Goal: Task Accomplishment & Management: Use online tool/utility

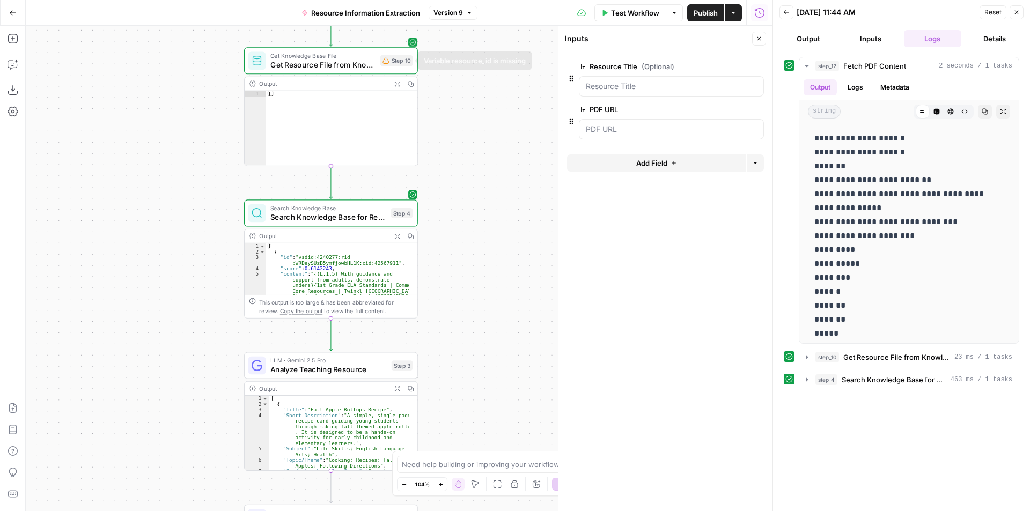
scroll to position [464, 0]
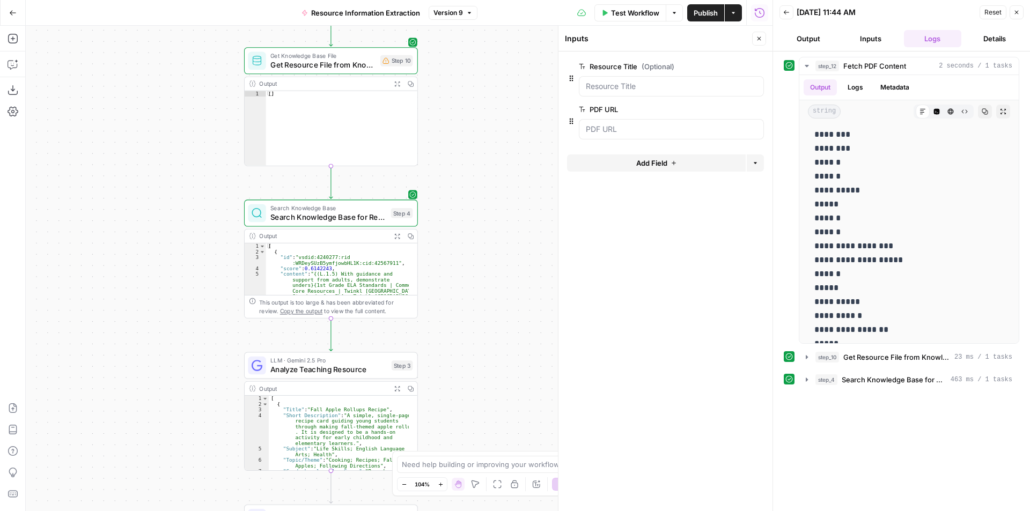
click at [13, 13] on icon "button" at bounding box center [13, 13] width 8 height 8
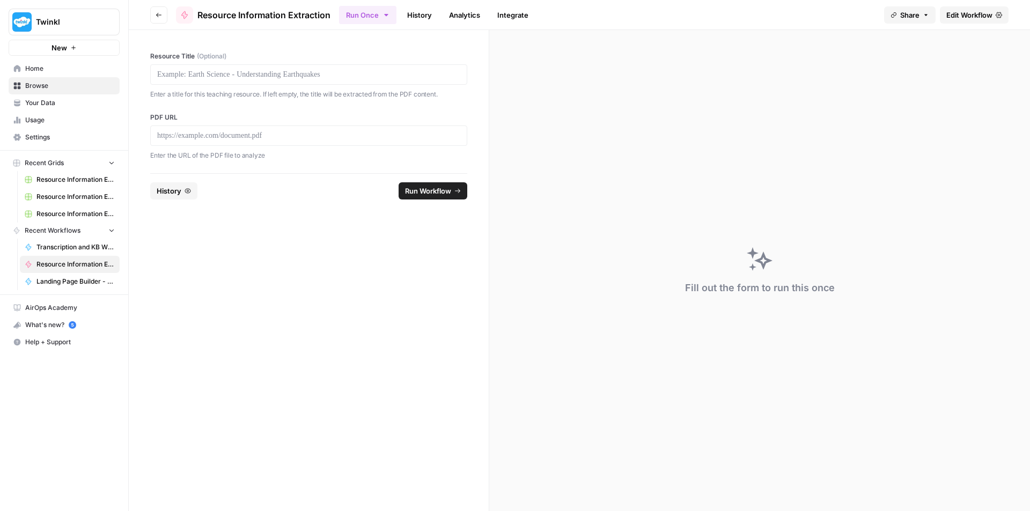
click at [151, 14] on button "Go back" at bounding box center [158, 14] width 17 height 17
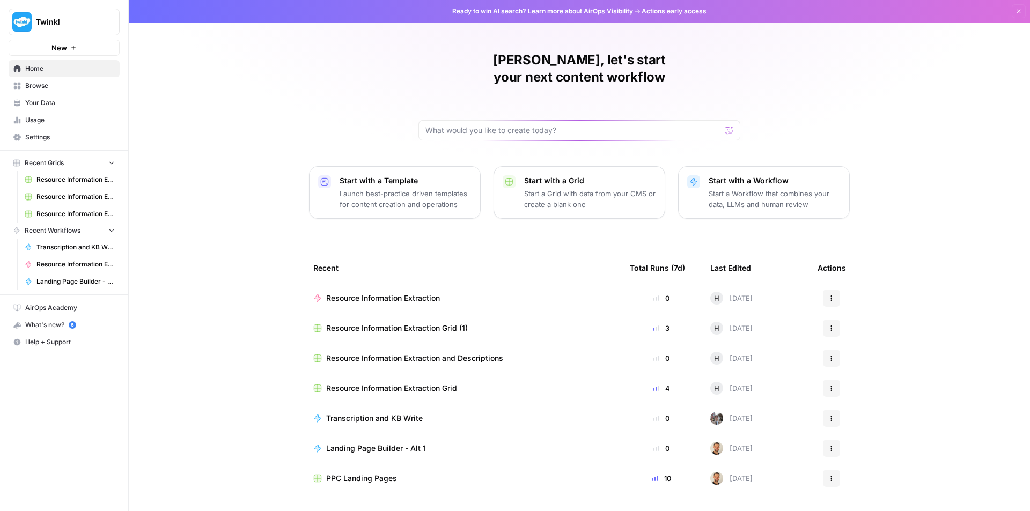
click at [446, 323] on span "Resource Information Extraction Grid (1)" at bounding box center [397, 328] width 142 height 11
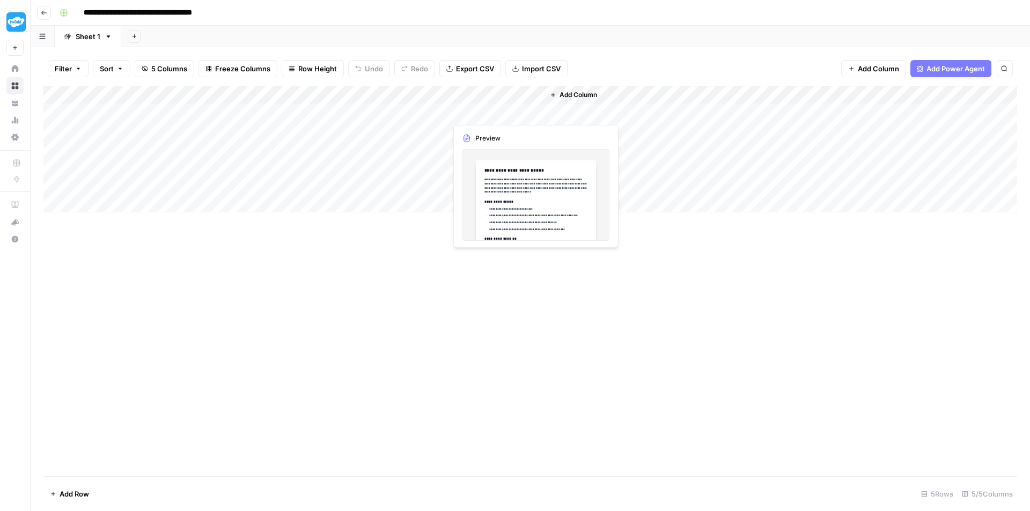
click at [505, 108] on div "Add Column" at bounding box center [529, 149] width 973 height 127
click at [510, 126] on div "Add Column" at bounding box center [529, 149] width 973 height 127
click at [507, 146] on div "Add Column" at bounding box center [529, 149] width 973 height 127
click at [504, 114] on div "Add Column" at bounding box center [529, 149] width 973 height 127
click at [493, 126] on div "Add Column" at bounding box center [529, 149] width 973 height 127
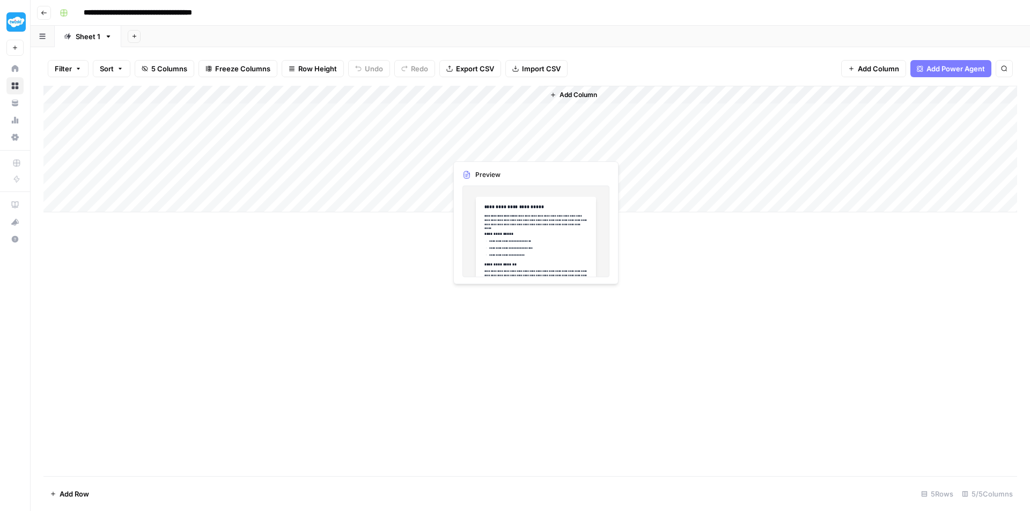
click at [497, 145] on div "Add Column" at bounding box center [529, 149] width 973 height 127
click at [643, 191] on div "Add Column" at bounding box center [780, 149] width 473 height 127
click at [524, 175] on div "Add Column" at bounding box center [529, 149] width 973 height 127
click at [504, 186] on div "Add Column" at bounding box center [529, 149] width 973 height 127
click at [393, 169] on div "Add Column" at bounding box center [529, 149] width 973 height 127
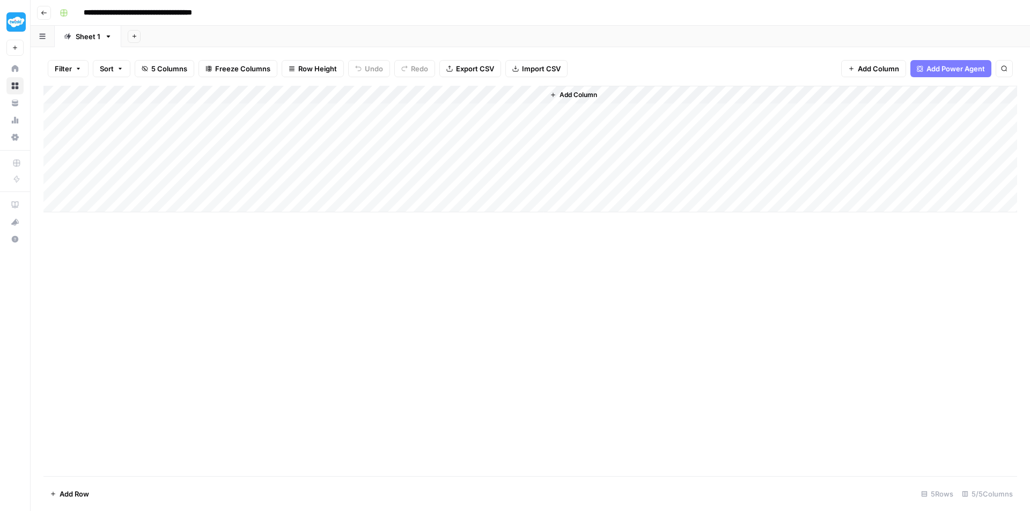
click at [385, 192] on div "Add Column" at bounding box center [529, 149] width 973 height 127
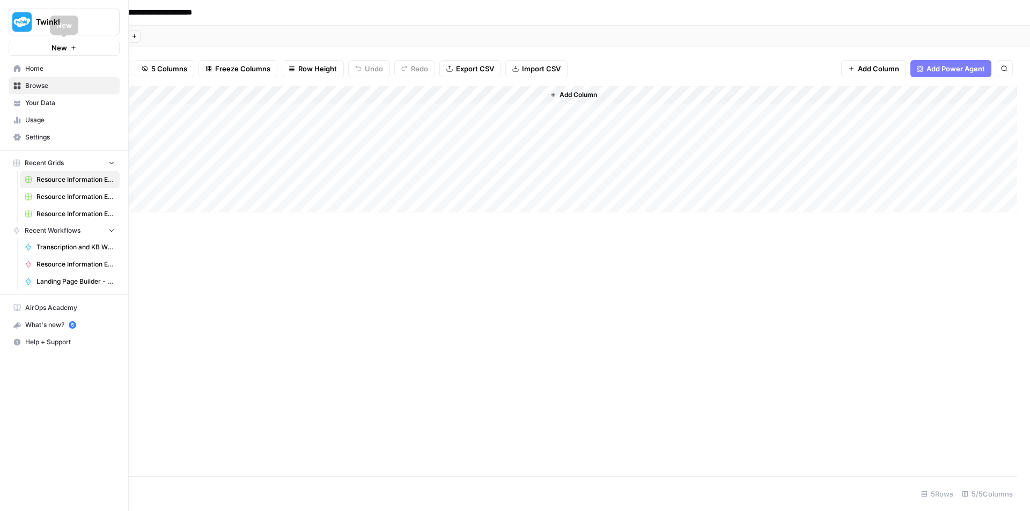
click at [30, 71] on span "Home" at bounding box center [70, 69] width 90 height 10
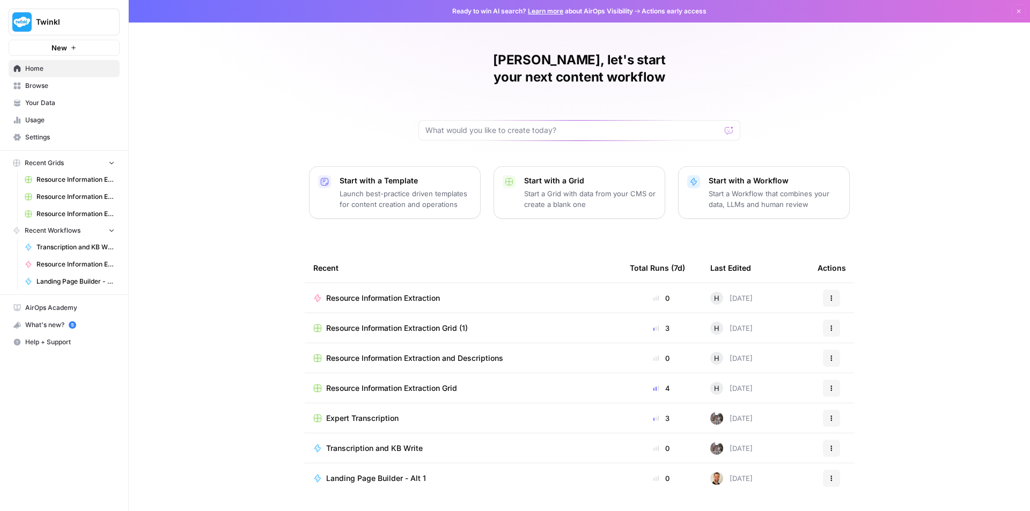
click at [46, 104] on span "Your Data" at bounding box center [70, 103] width 90 height 10
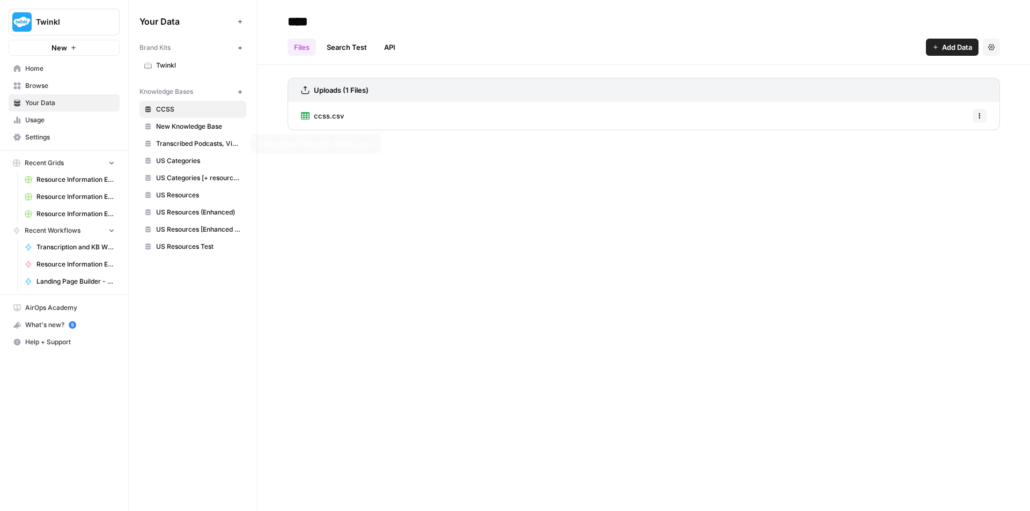
click at [186, 129] on span "New Knowledge Base" at bounding box center [198, 127] width 85 height 10
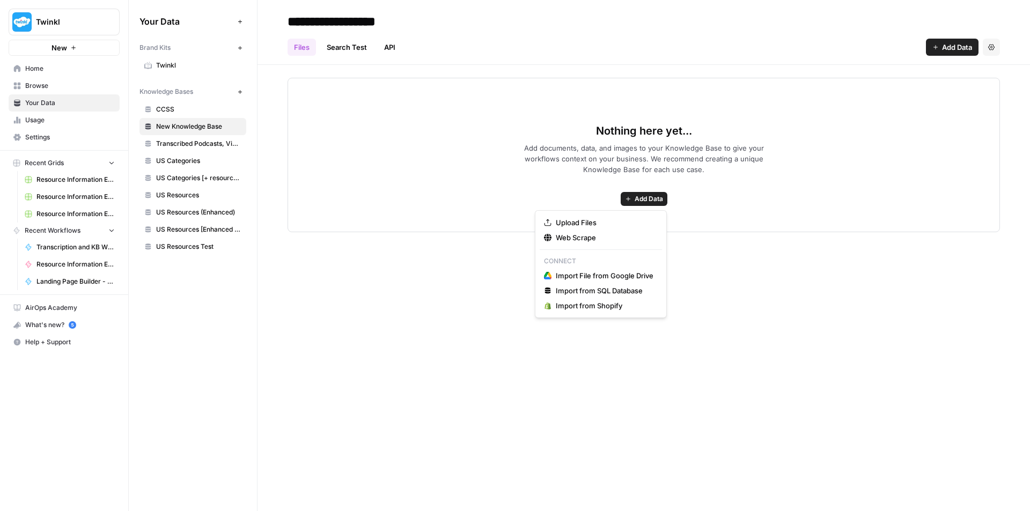
click at [638, 201] on span "Add Data" at bounding box center [648, 199] width 28 height 10
click at [590, 276] on span "Import File from Google Drive" at bounding box center [605, 275] width 98 height 11
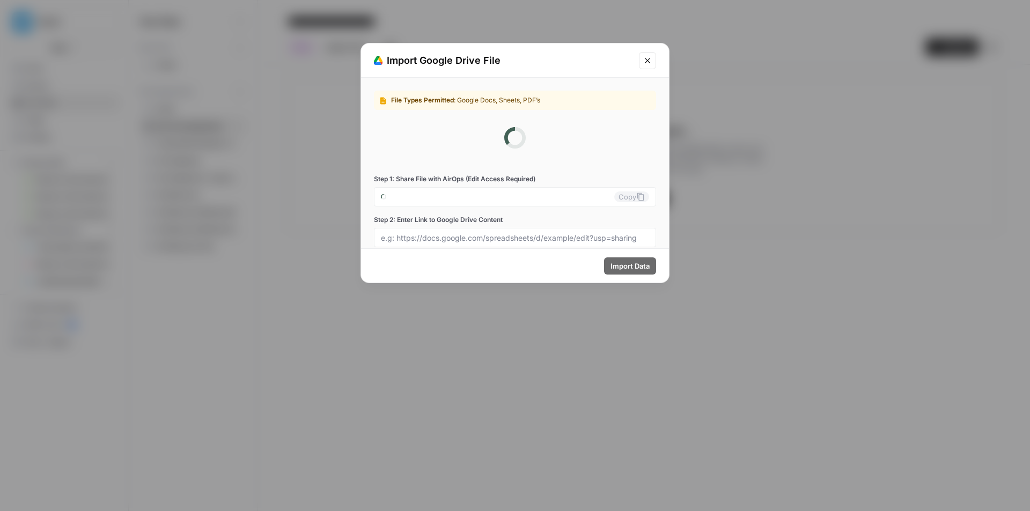
type input "[EMAIL_ADDRESS][DOMAIN_NAME]"
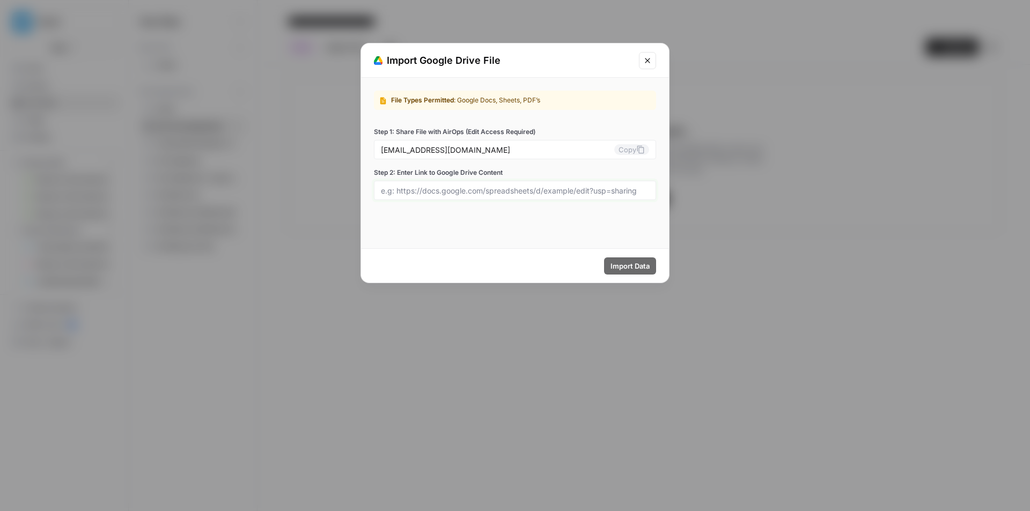
click at [494, 188] on input "Step 2: Enter Link to Google Drive Content" at bounding box center [515, 191] width 268 height 10
paste input "[URL][DOMAIN_NAME]"
type input "[URL][DOMAIN_NAME]"
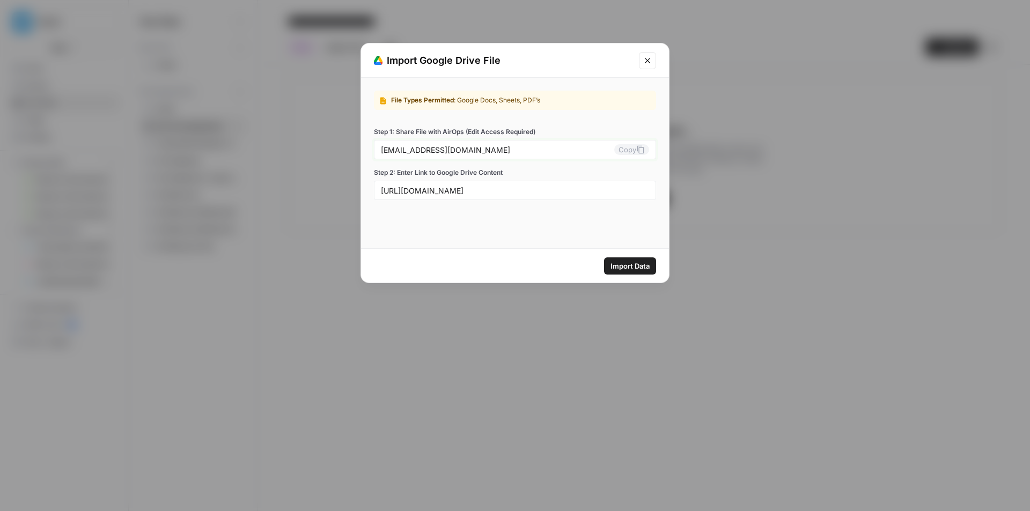
click at [647, 152] on button "Copy" at bounding box center [631, 149] width 35 height 11
click at [654, 65] on button "Close modal" at bounding box center [647, 60] width 17 height 17
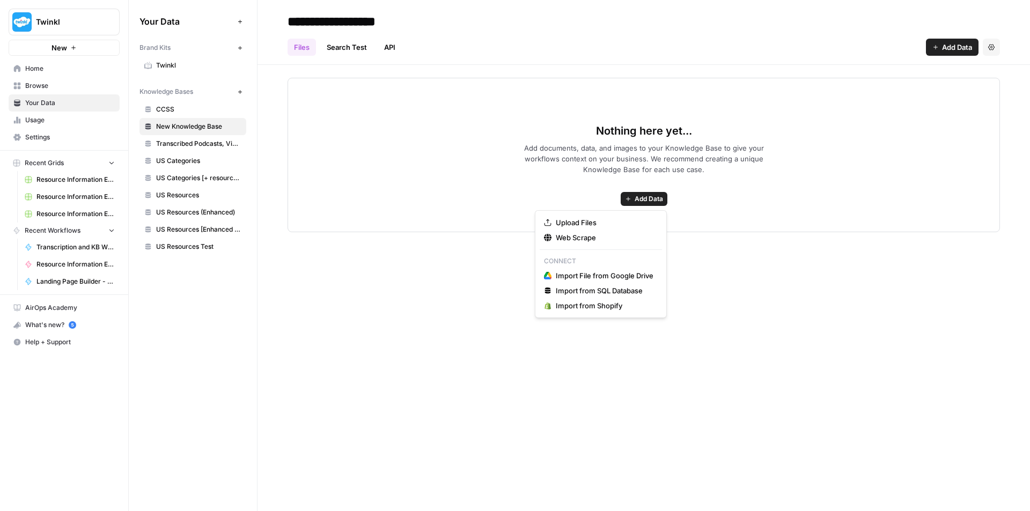
click at [657, 194] on button "Add Data" at bounding box center [643, 199] width 47 height 14
click at [589, 277] on span "Import File from Google Drive" at bounding box center [605, 275] width 98 height 11
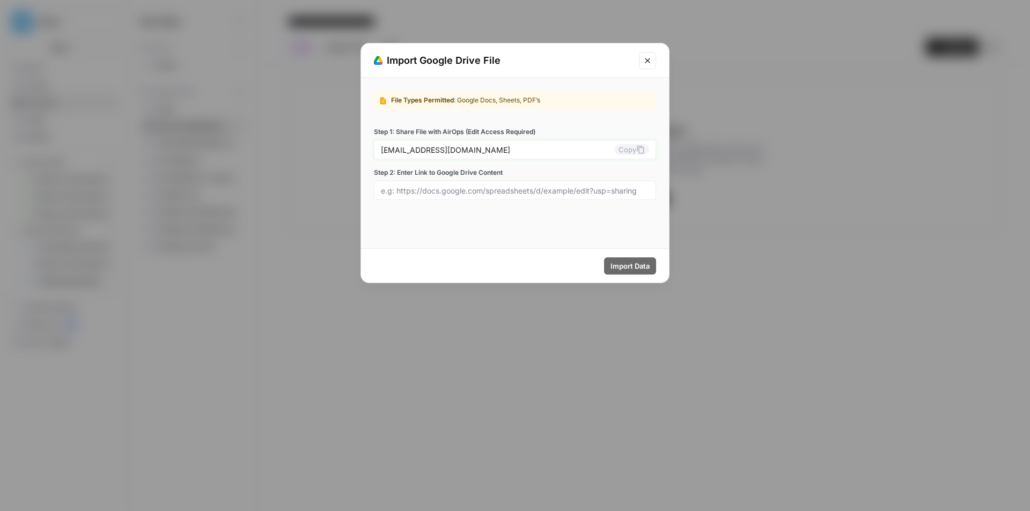
click at [634, 152] on button "Copy" at bounding box center [631, 149] width 35 height 11
click at [649, 61] on icon "Close modal" at bounding box center [647, 60] width 9 height 9
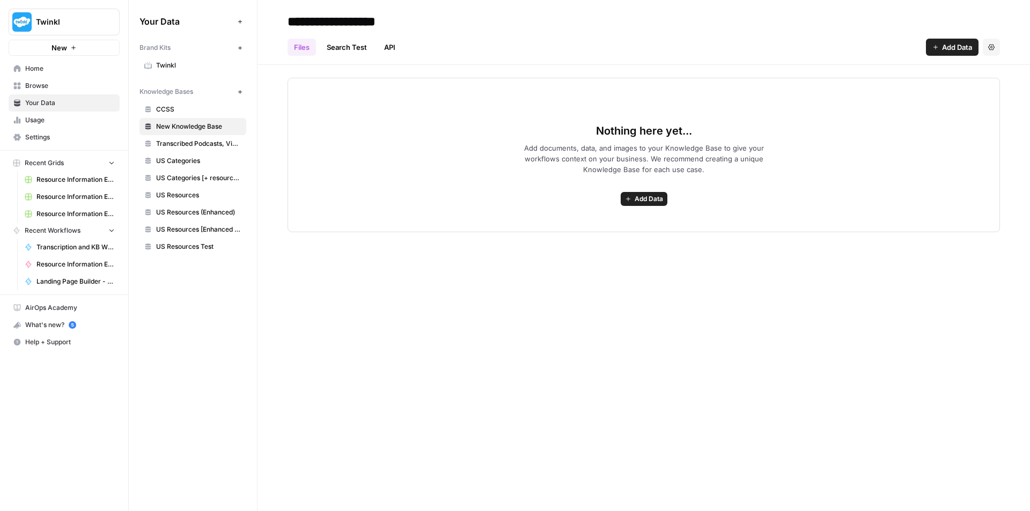
click at [45, 169] on button "Recent Grids" at bounding box center [64, 163] width 111 height 16
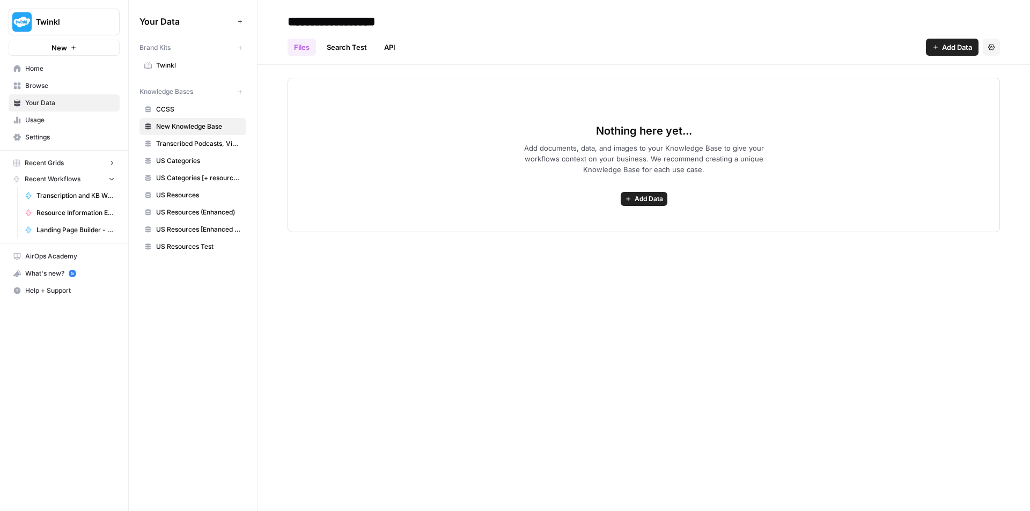
click at [45, 169] on button "Recent Grids" at bounding box center [64, 163] width 111 height 16
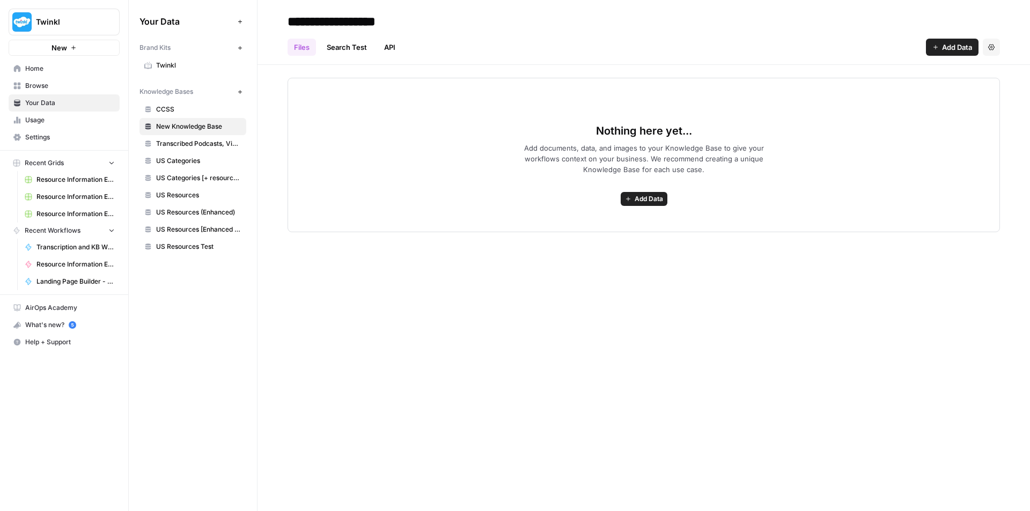
click at [38, 67] on span "Home" at bounding box center [70, 69] width 90 height 10
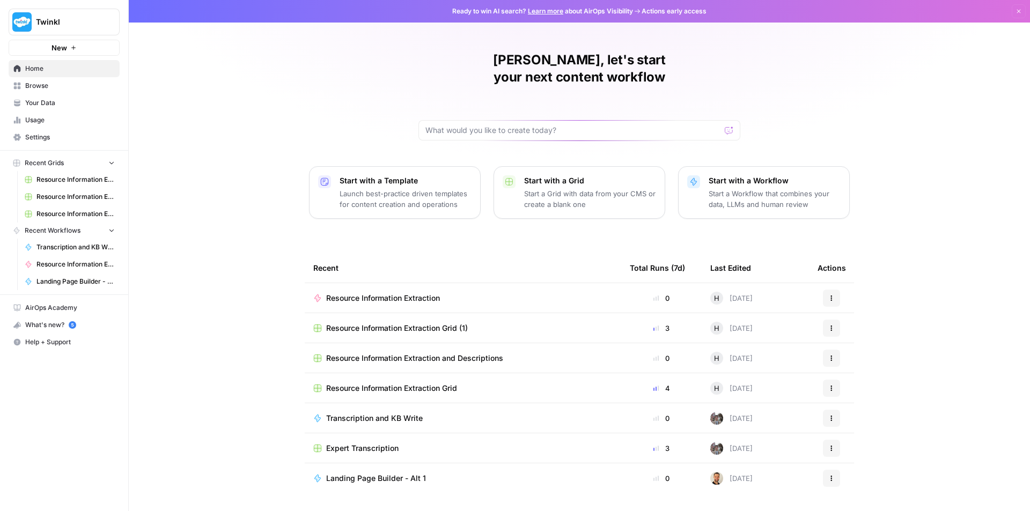
click at [450, 353] on span "Resource Information Extraction and Descriptions" at bounding box center [414, 358] width 177 height 11
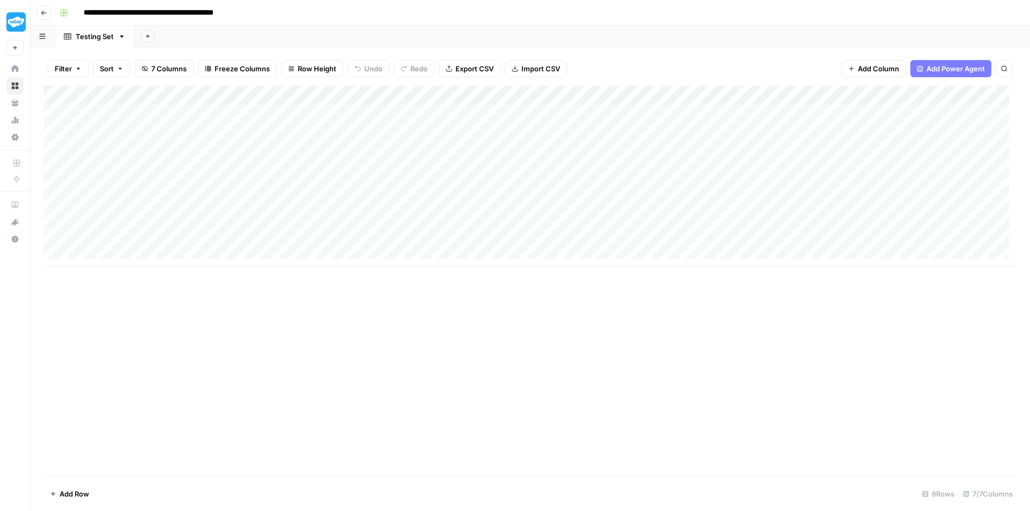
click at [46, 13] on icon "button" at bounding box center [44, 13] width 6 height 6
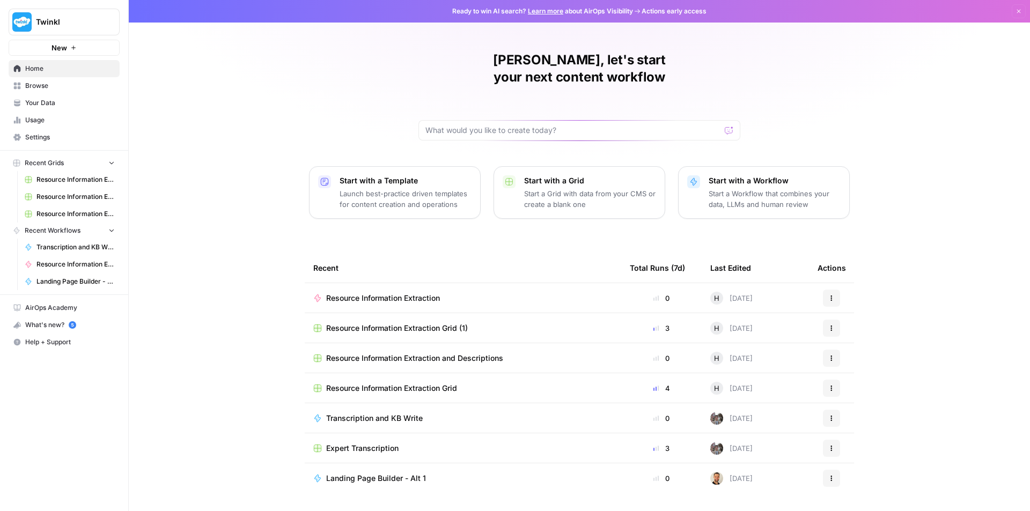
click at [445, 383] on span "Resource Information Extraction Grid" at bounding box center [391, 388] width 131 height 11
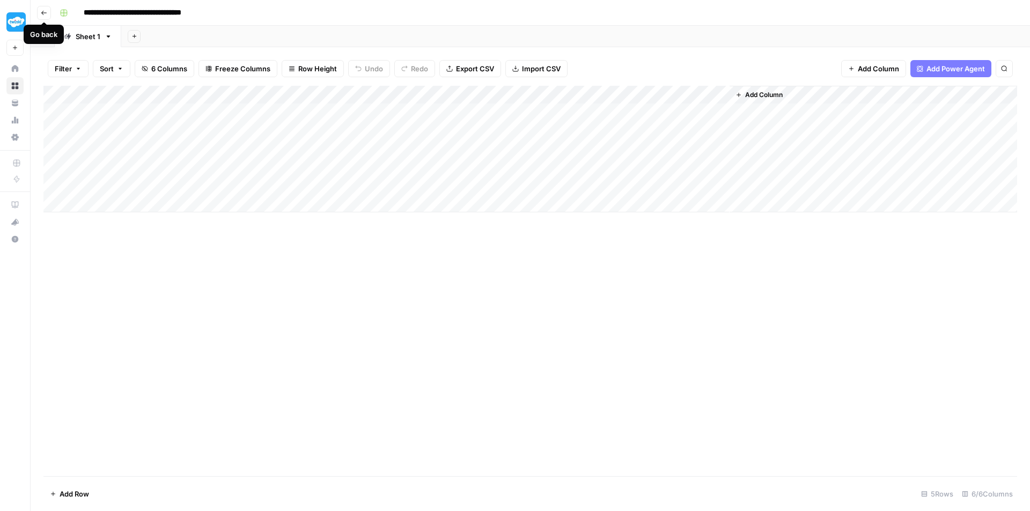
click at [45, 11] on icon "button" at bounding box center [44, 13] width 6 height 6
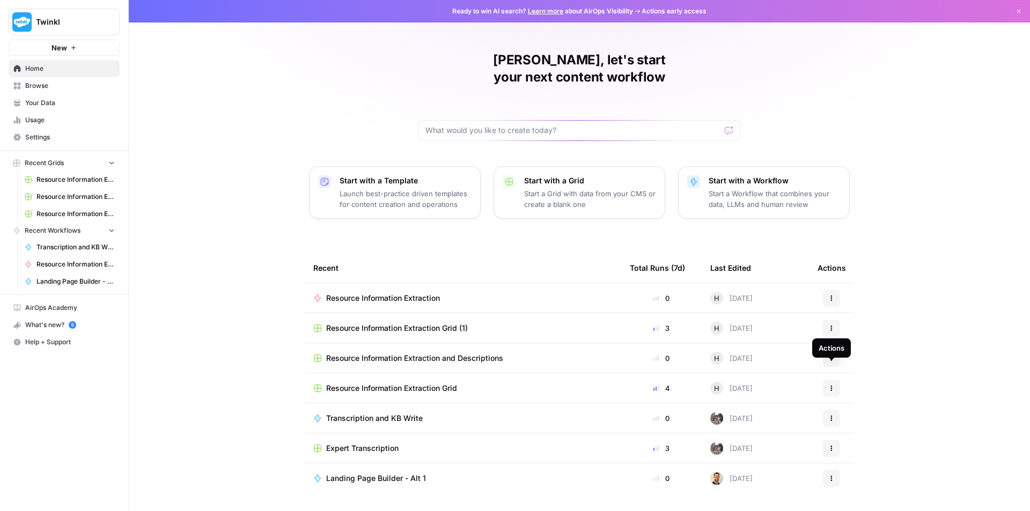
click at [836, 380] on button "Actions" at bounding box center [831, 388] width 17 height 17
click at [850, 423] on span "Delete" at bounding box center [886, 420] width 86 height 11
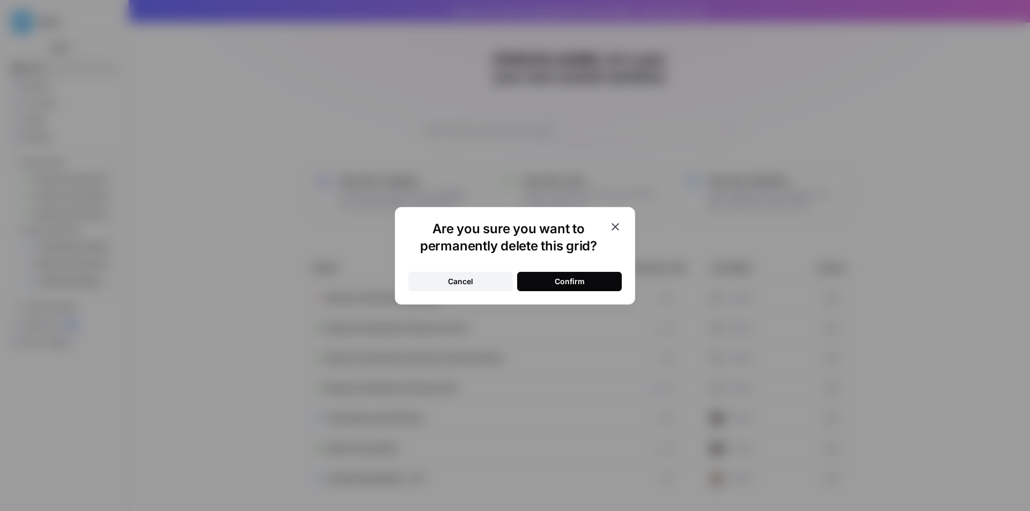
click at [581, 283] on div "Confirm" at bounding box center [569, 281] width 30 height 11
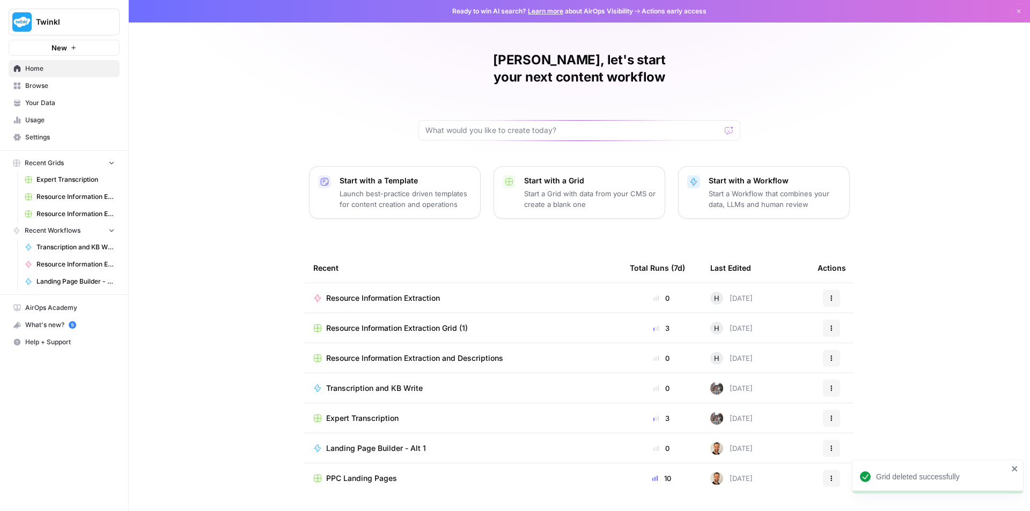
click at [442, 323] on span "Resource Information Extraction Grid (1)" at bounding box center [397, 328] width 142 height 11
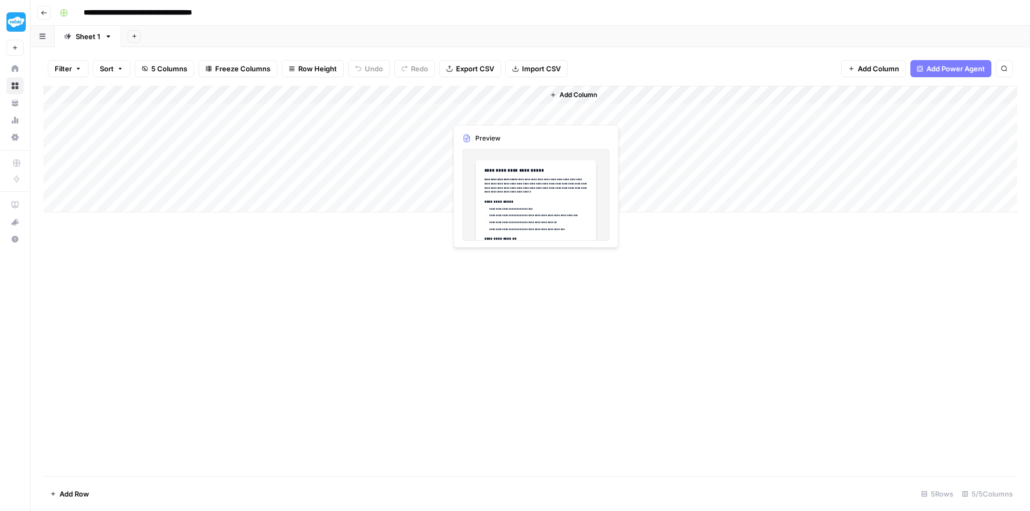
click at [503, 114] on div "Add Column" at bounding box center [529, 149] width 973 height 127
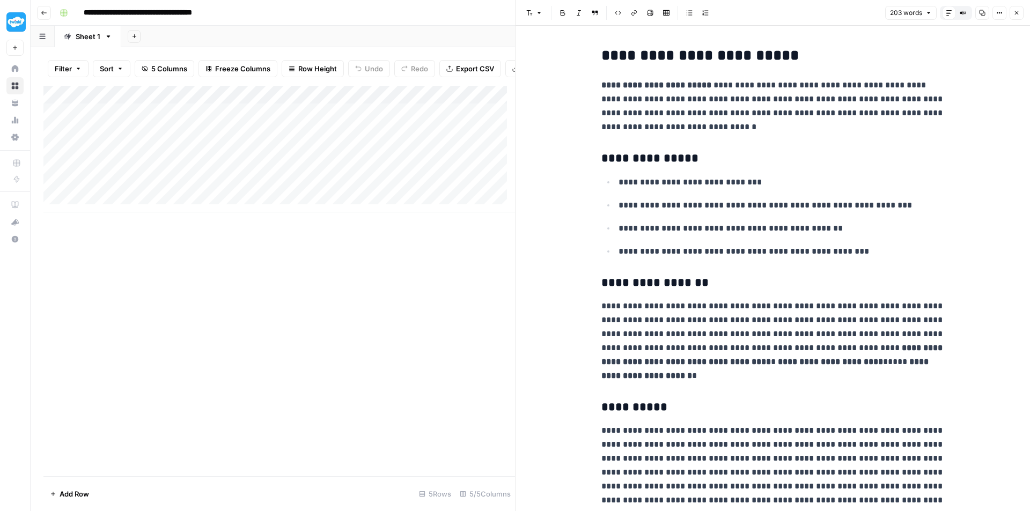
click at [469, 139] on div "Add Column" at bounding box center [278, 149] width 471 height 127
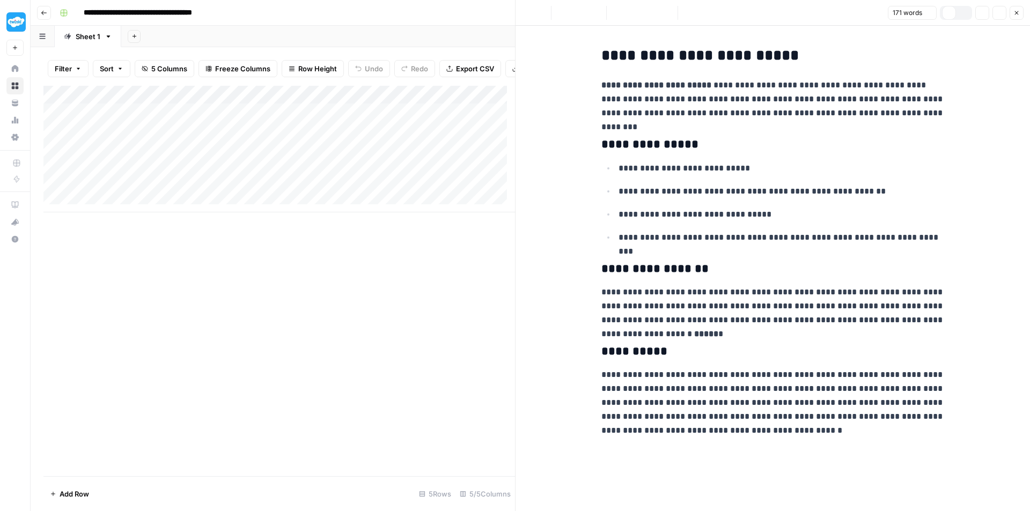
click at [470, 156] on div "Add Column" at bounding box center [278, 149] width 471 height 127
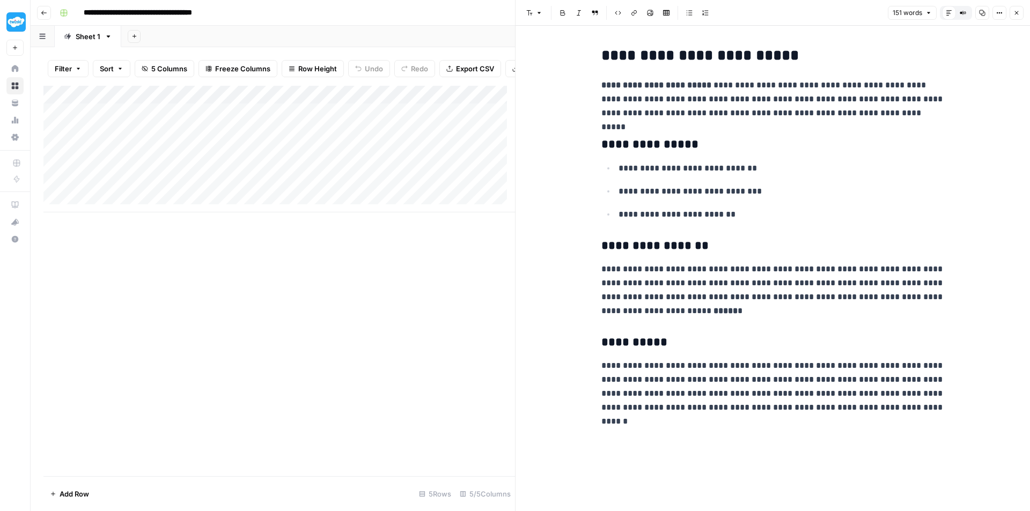
click at [1020, 12] on button "Close" at bounding box center [1016, 13] width 14 height 14
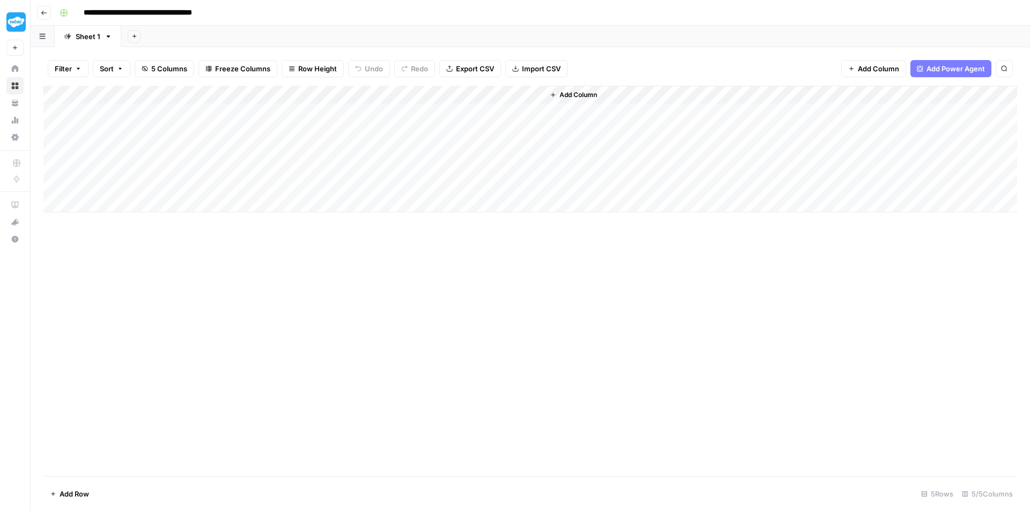
drag, startPoint x: 199, startPoint y: 112, endPoint x: 206, endPoint y: 167, distance: 55.1
click at [206, 167] on div "Add Column" at bounding box center [529, 149] width 973 height 127
click at [685, 170] on div "Add Column" at bounding box center [780, 149] width 473 height 127
click at [44, 14] on icon "button" at bounding box center [44, 13] width 6 height 6
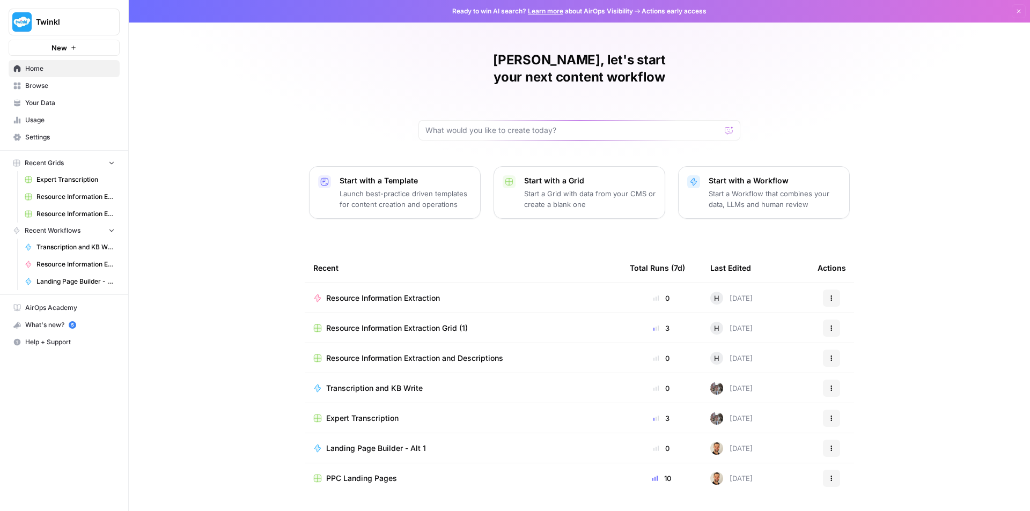
click at [434, 353] on span "Resource Information Extraction and Descriptions" at bounding box center [414, 358] width 177 height 11
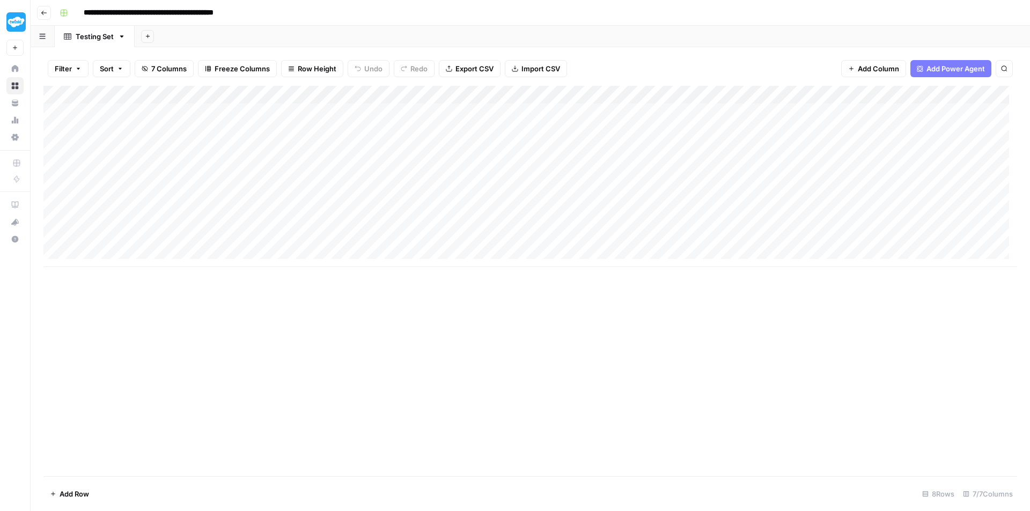
click at [45, 13] on icon "button" at bounding box center [44, 13] width 6 height 6
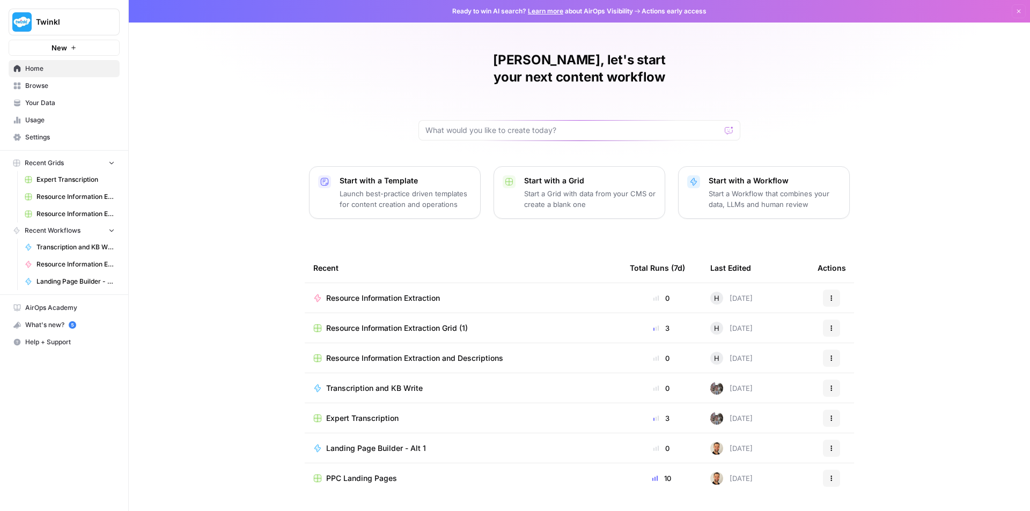
click at [448, 323] on span "Resource Information Extraction Grid (1)" at bounding box center [397, 328] width 142 height 11
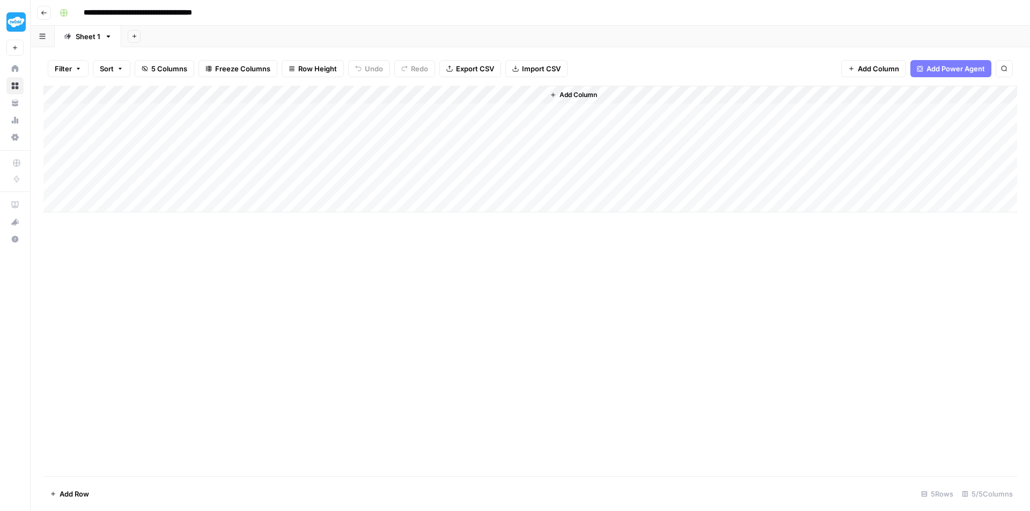
click at [245, 94] on div "Add Column" at bounding box center [529, 149] width 973 height 127
click at [245, 94] on div at bounding box center [205, 96] width 97 height 21
click at [510, 170] on div "Add Column" at bounding box center [529, 149] width 973 height 127
click at [220, 172] on div "Add Column" at bounding box center [529, 149] width 973 height 127
click at [133, 21] on input "**********" at bounding box center [156, 12] width 154 height 17
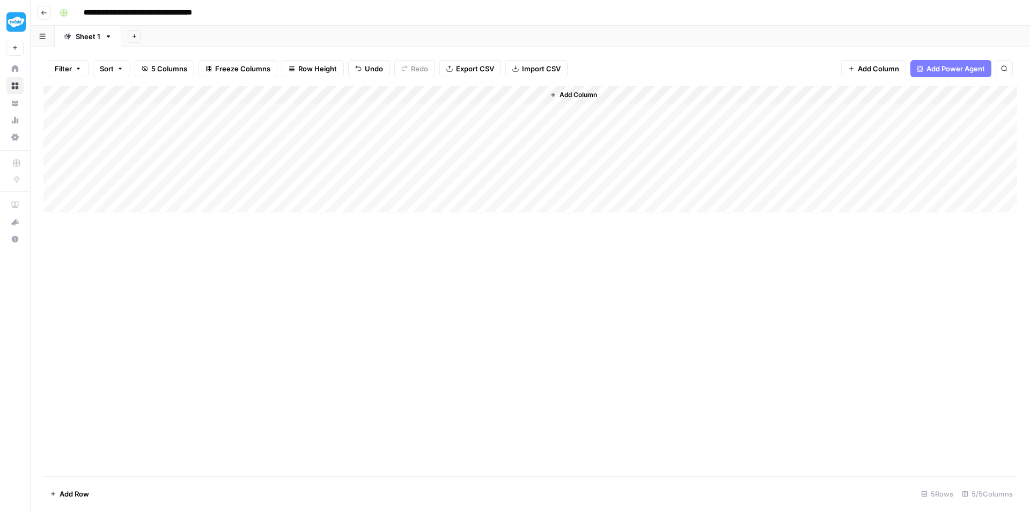
click at [144, 17] on input "**********" at bounding box center [156, 12] width 154 height 17
click at [39, 10] on button "Go back" at bounding box center [44, 13] width 14 height 14
